Goal: Entertainment & Leisure: Consume media (video, audio)

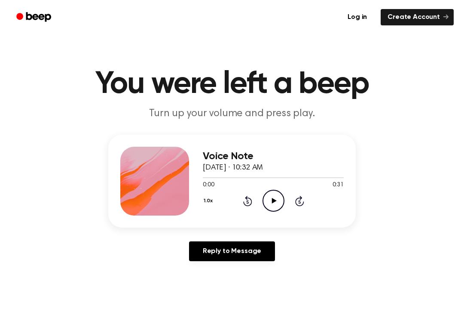
click at [275, 197] on icon "Play Audio" at bounding box center [274, 201] width 22 height 22
click at [272, 191] on icon "Pause Audio" at bounding box center [274, 201] width 22 height 22
click at [401, 121] on main "You were left a beep Turn up your volume and press play. Voice Note [DATE] · 10…" at bounding box center [232, 265] width 464 height 530
click at [268, 194] on icon "Play Audio" at bounding box center [274, 201] width 22 height 22
click at [268, 199] on icon "Pause Audio" at bounding box center [274, 201] width 22 height 22
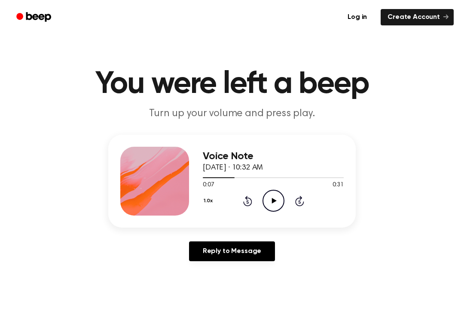
click at [249, 206] on icon at bounding box center [247, 201] width 9 height 10
click at [265, 194] on circle at bounding box center [273, 200] width 21 height 21
click at [270, 202] on icon "Pause Audio" at bounding box center [274, 201] width 22 height 22
click at [289, 207] on div "1.0x Rewind 5 seconds Play Audio Skip 5 seconds" at bounding box center [273, 201] width 141 height 22
click at [277, 192] on icon "Play Audio" at bounding box center [274, 201] width 22 height 22
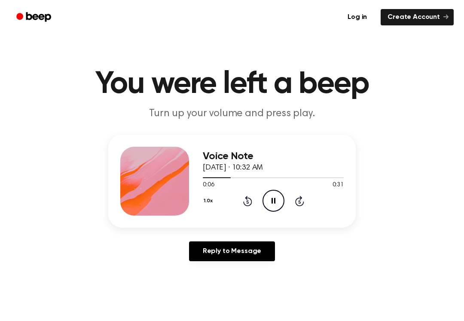
click at [277, 196] on icon "Pause Audio" at bounding box center [274, 201] width 22 height 22
click at [279, 200] on icon "Play Audio" at bounding box center [274, 201] width 22 height 22
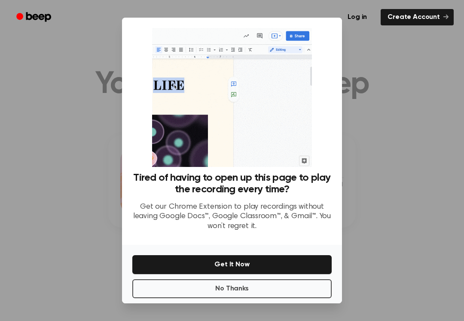
click at [409, 141] on div at bounding box center [232, 160] width 464 height 321
click at [410, 73] on div at bounding box center [232, 160] width 464 height 321
click at [414, 10] on link "Create Account" at bounding box center [417, 17] width 73 height 16
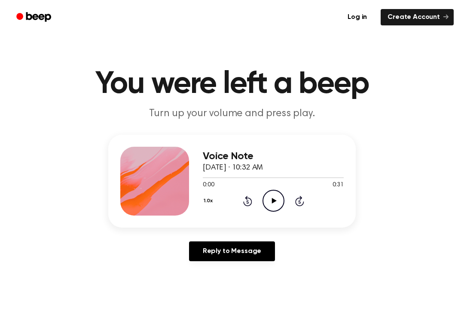
click at [282, 203] on icon "Play Audio" at bounding box center [274, 201] width 22 height 22
click at [269, 207] on icon "Pause Audio" at bounding box center [274, 201] width 22 height 22
click at [280, 200] on icon "Play Audio" at bounding box center [274, 201] width 22 height 22
click at [270, 197] on icon "Pause Audio" at bounding box center [274, 201] width 22 height 22
click at [261, 205] on div "1.0x Rewind 5 seconds Play Audio Skip 5 seconds" at bounding box center [273, 201] width 141 height 22
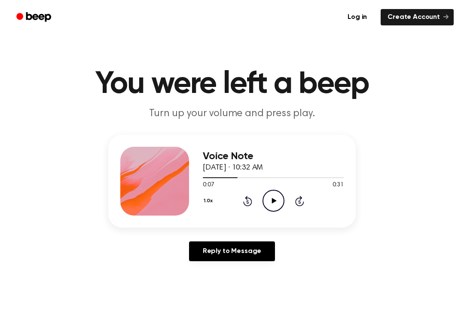
click at [276, 194] on icon "Play Audio" at bounding box center [274, 201] width 22 height 22
click at [279, 196] on icon "Pause Audio" at bounding box center [274, 201] width 22 height 22
click at [265, 205] on icon "Play Audio" at bounding box center [274, 201] width 22 height 22
click at [275, 204] on icon "Pause Audio" at bounding box center [274, 201] width 22 height 22
click at [272, 198] on icon "Play Audio" at bounding box center [274, 201] width 22 height 22
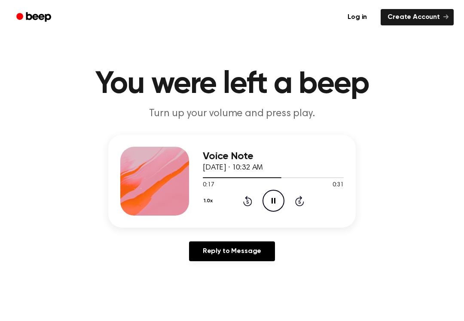
click at [270, 208] on icon "Pause Audio" at bounding box center [274, 201] width 22 height 22
click at [258, 197] on div "1.0x Rewind 5 seconds Play Audio Skip 5 seconds" at bounding box center [273, 201] width 141 height 22
click at [274, 197] on icon "Play Audio" at bounding box center [274, 201] width 22 height 22
click at [277, 201] on icon "Pause Audio" at bounding box center [274, 201] width 22 height 22
click at [261, 207] on div "1.0x Rewind 5 seconds Play Audio Skip 5 seconds" at bounding box center [273, 201] width 141 height 22
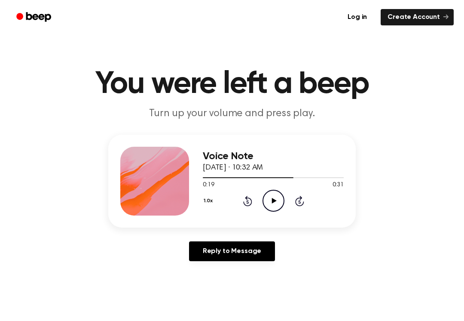
click at [272, 196] on icon "Play Audio" at bounding box center [274, 201] width 22 height 22
click at [279, 197] on icon "Pause Audio" at bounding box center [274, 201] width 22 height 22
click at [274, 198] on icon "Play Audio" at bounding box center [274, 201] width 22 height 22
click at [277, 199] on icon "Pause Audio" at bounding box center [274, 201] width 22 height 22
click at [271, 202] on icon "Play Audio" at bounding box center [274, 201] width 22 height 22
